Goal: Check status: Check status

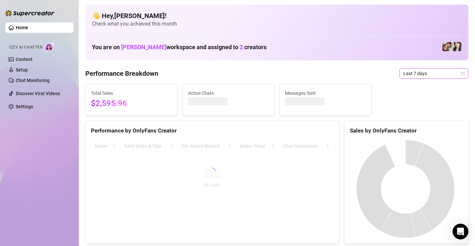
click at [414, 73] on span "Last 7 days" at bounding box center [434, 74] width 61 height 10
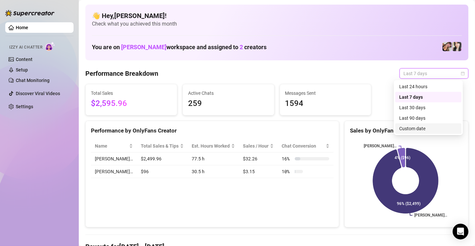
click at [418, 131] on div "Custom date" at bounding box center [428, 128] width 58 height 7
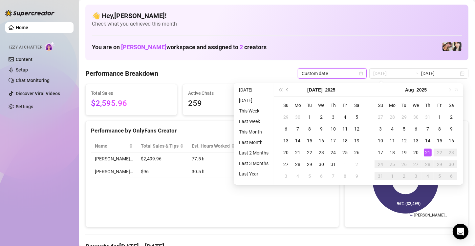
type input "[DATE]"
click at [427, 150] on div "21" at bounding box center [428, 153] width 8 height 8
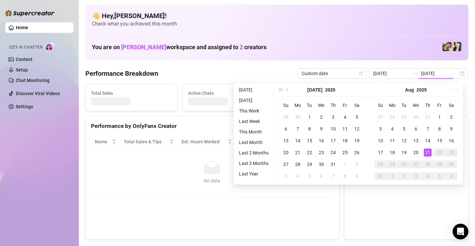
type input "[DATE]"
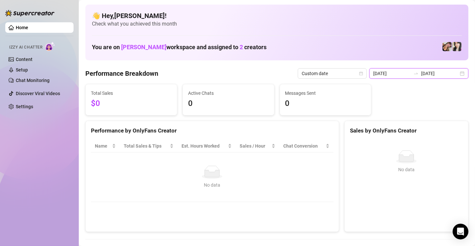
click at [448, 76] on input "[DATE]" at bounding box center [439, 73] width 37 height 7
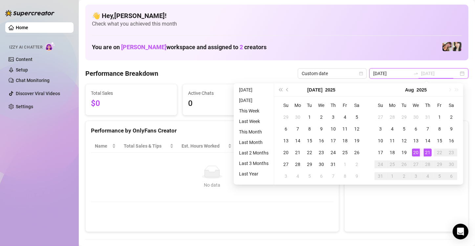
type input "[DATE]"
click at [417, 151] on div "20" at bounding box center [416, 153] width 8 height 8
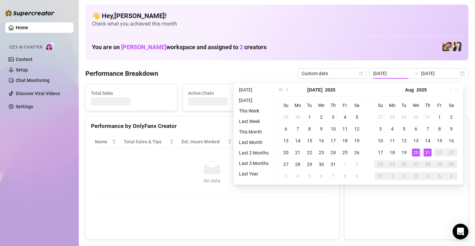
type input "[DATE]"
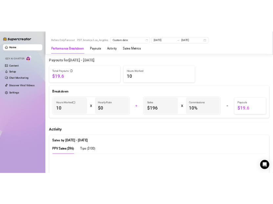
scroll to position [263, 0]
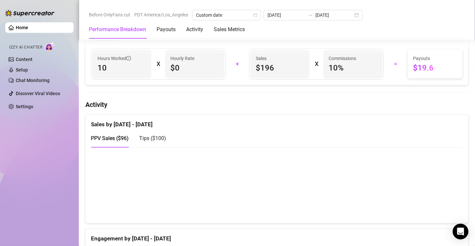
click at [154, 135] on span "Tips ( $100 )" at bounding box center [152, 138] width 27 height 6
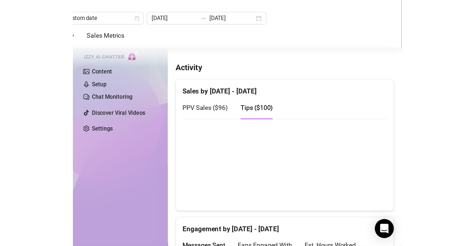
scroll to position [324, 0]
